Goal: Navigation & Orientation: Go to known website

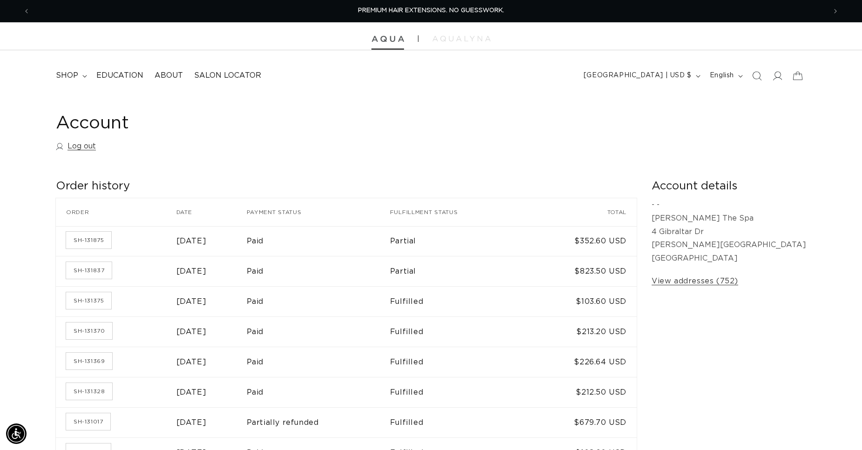
click at [395, 38] on img at bounding box center [388, 39] width 33 height 7
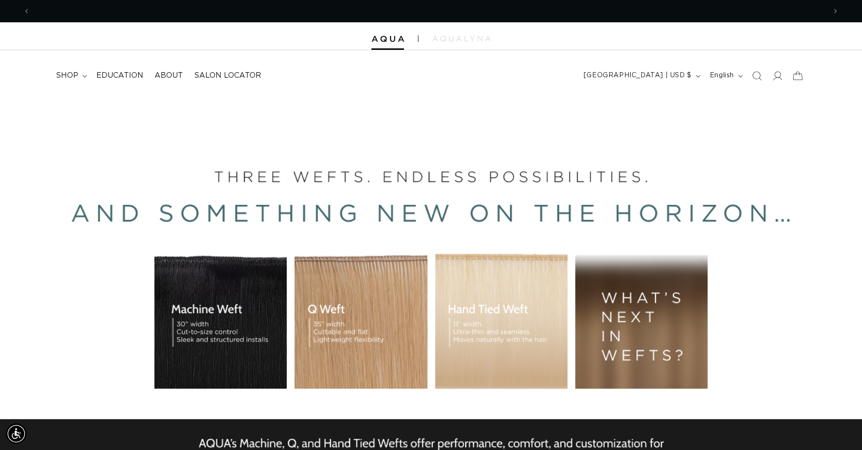
scroll to position [0, 796]
